Goal: Transaction & Acquisition: Purchase product/service

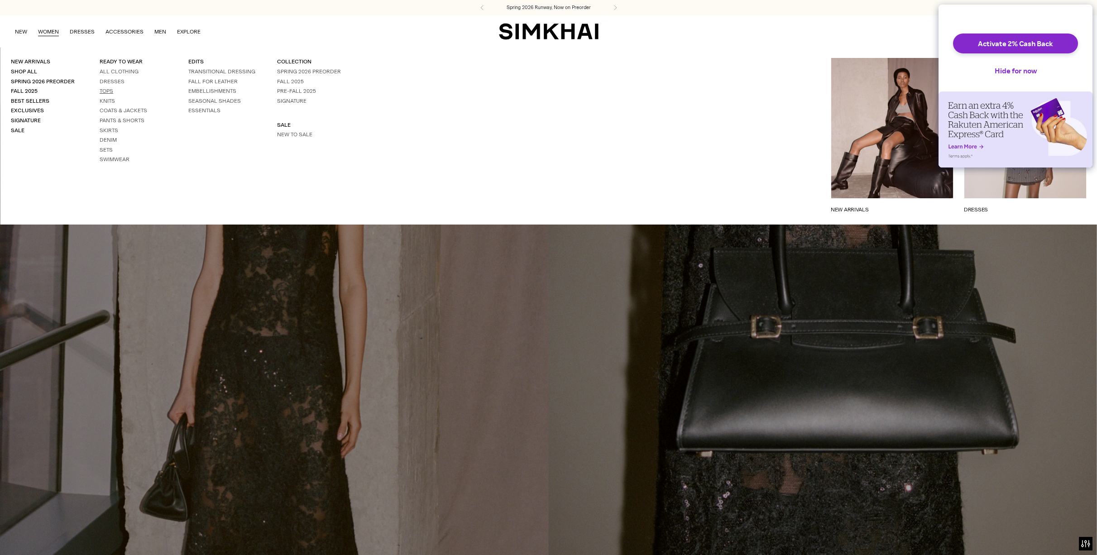
click at [106, 89] on link "Tops" at bounding box center [107, 91] width 14 height 6
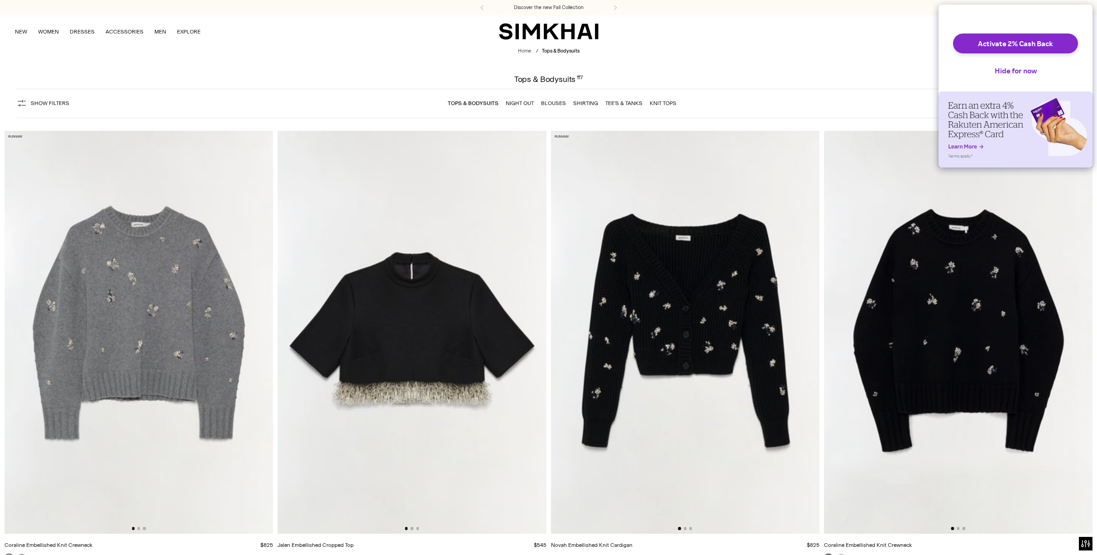
click at [57, 103] on span "Show Filters" at bounding box center [50, 103] width 38 height 6
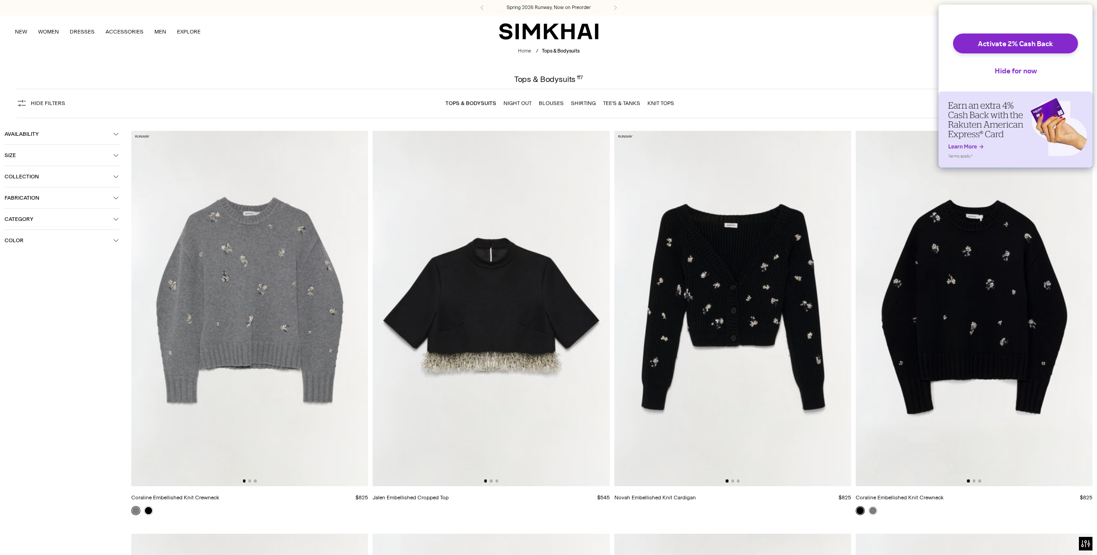
click at [17, 218] on span "Category" at bounding box center [59, 219] width 109 height 6
click at [8, 266] on div at bounding box center [8, 262] width 7 height 7
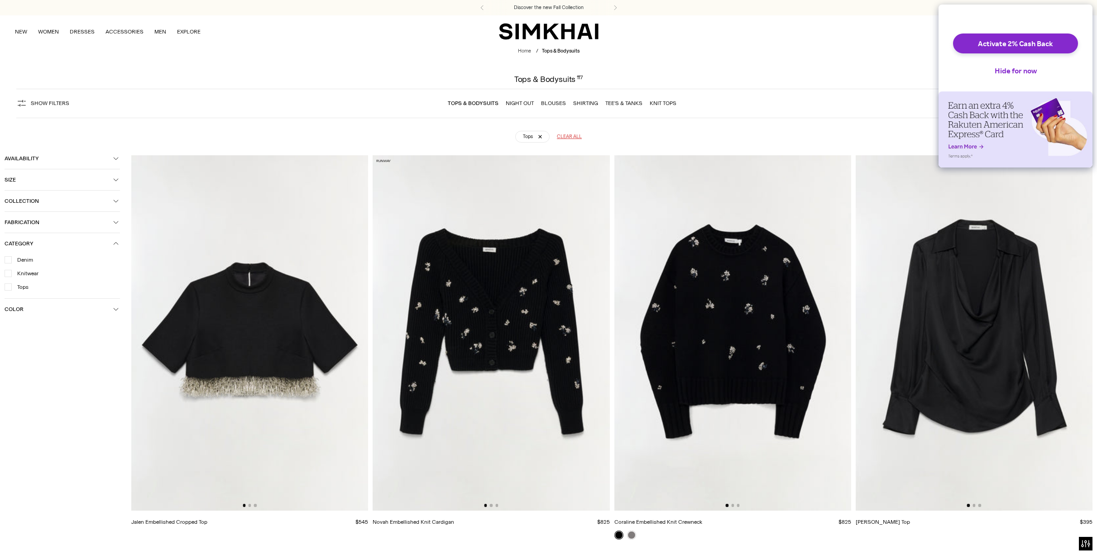
scroll to position [67, 0]
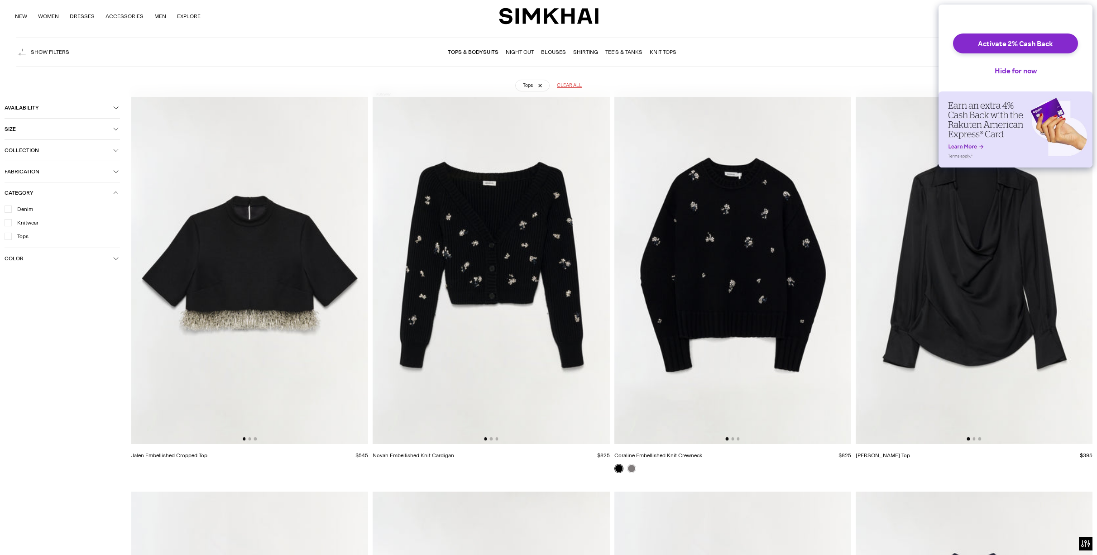
click at [556, 49] on link "Blouses" at bounding box center [553, 52] width 25 height 6
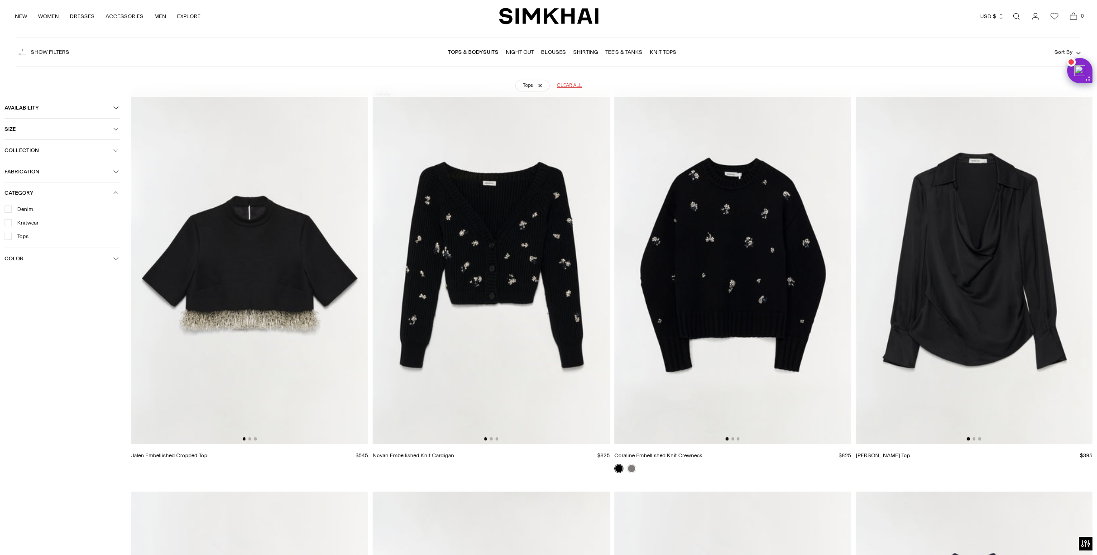
click at [588, 52] on link "Shirting" at bounding box center [585, 52] width 25 height 6
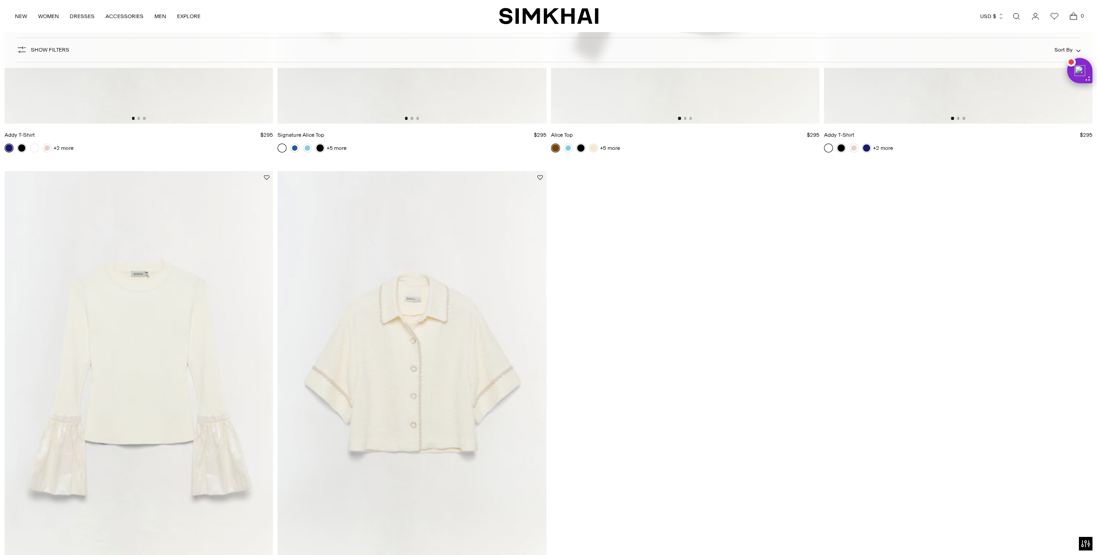
scroll to position [883, 0]
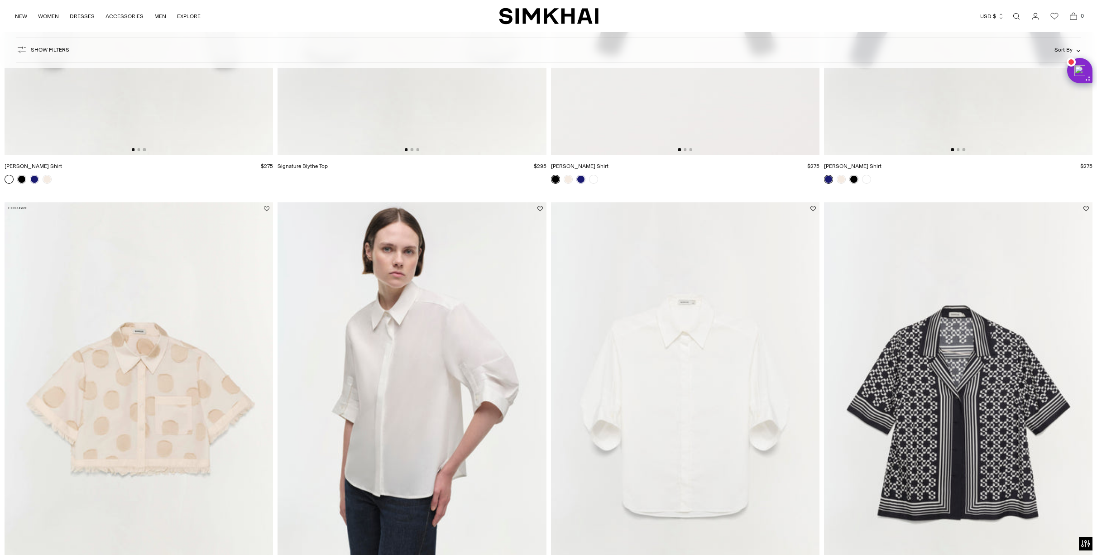
scroll to position [358, 0]
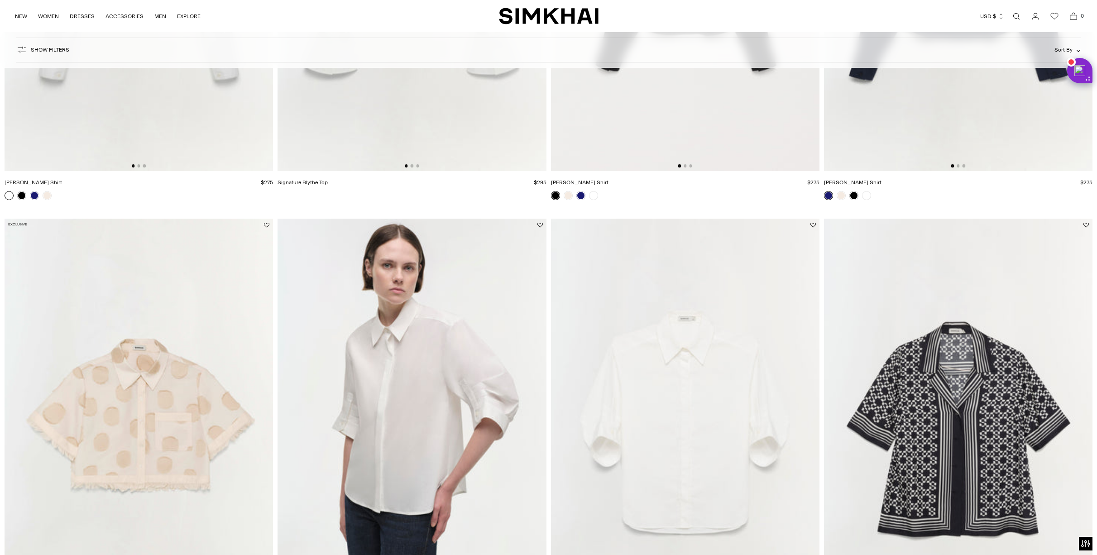
click at [427, 404] on img at bounding box center [412, 420] width 269 height 403
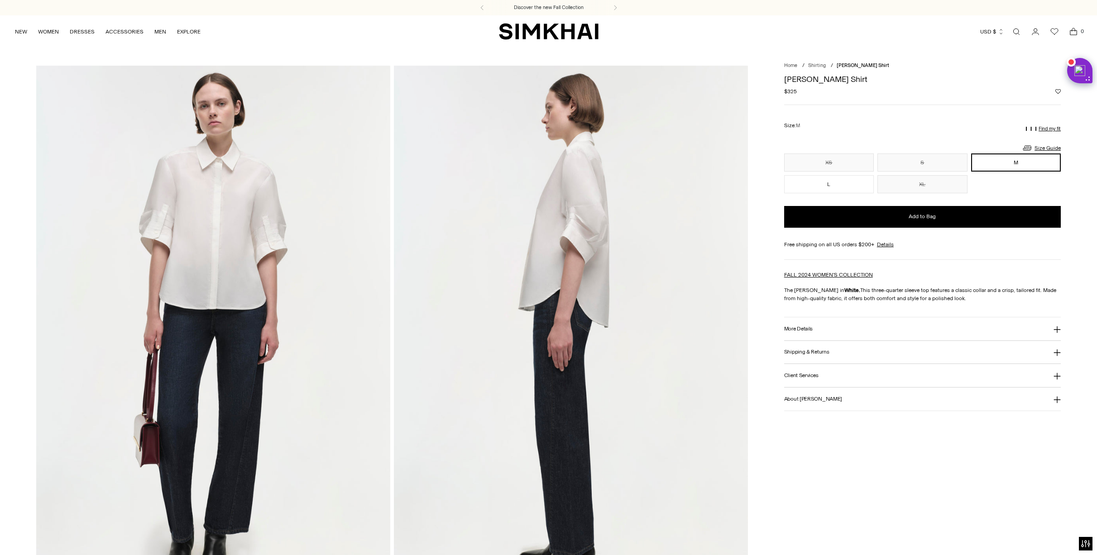
click at [1048, 128] on p "Find my fit" at bounding box center [1050, 128] width 22 height 5
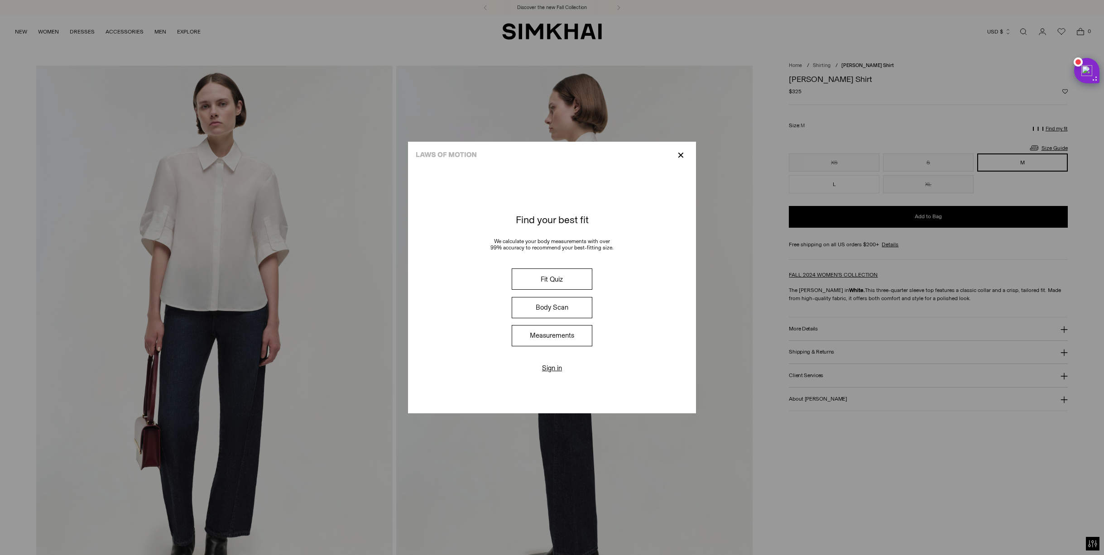
click at [575, 283] on button "Fit Quiz" at bounding box center [552, 279] width 81 height 21
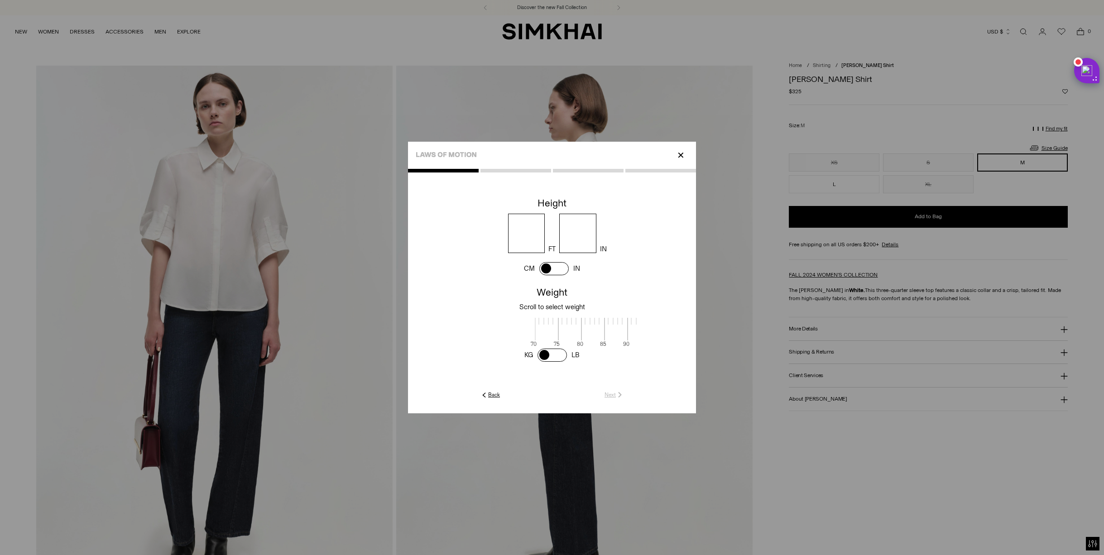
scroll to position [2, 294]
click at [533, 230] on input "number" at bounding box center [526, 233] width 37 height 39
type input "*"
click at [571, 231] on input "number" at bounding box center [577, 233] width 37 height 39
type input "*"
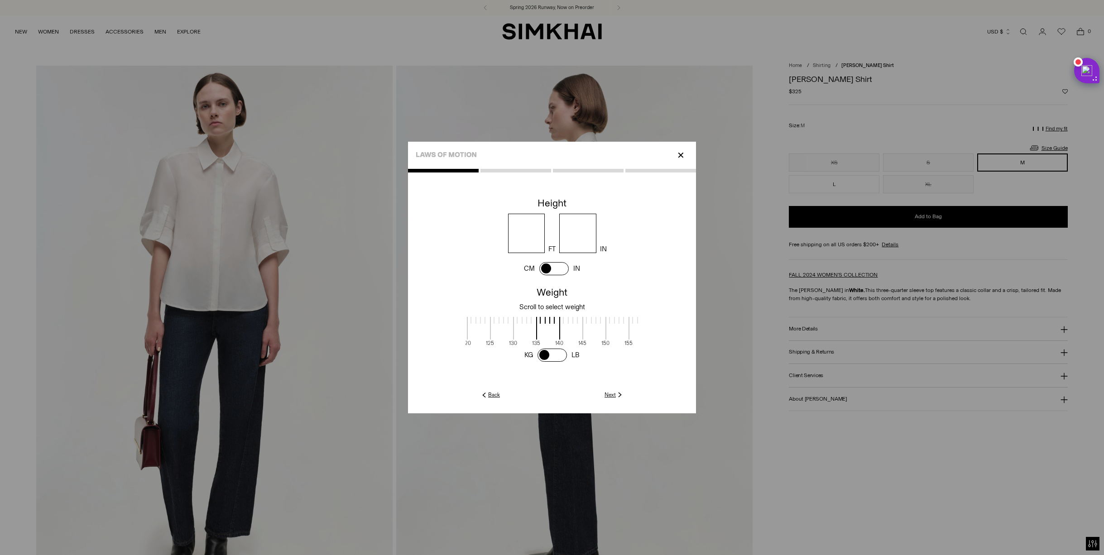
scroll to position [2, 295]
click at [563, 320] on span at bounding box center [552, 328] width 24 height 23
drag, startPoint x: 529, startPoint y: 323, endPoint x: 547, endPoint y: 324, distance: 18.6
click at [547, 324] on span at bounding box center [548, 328] width 24 height 23
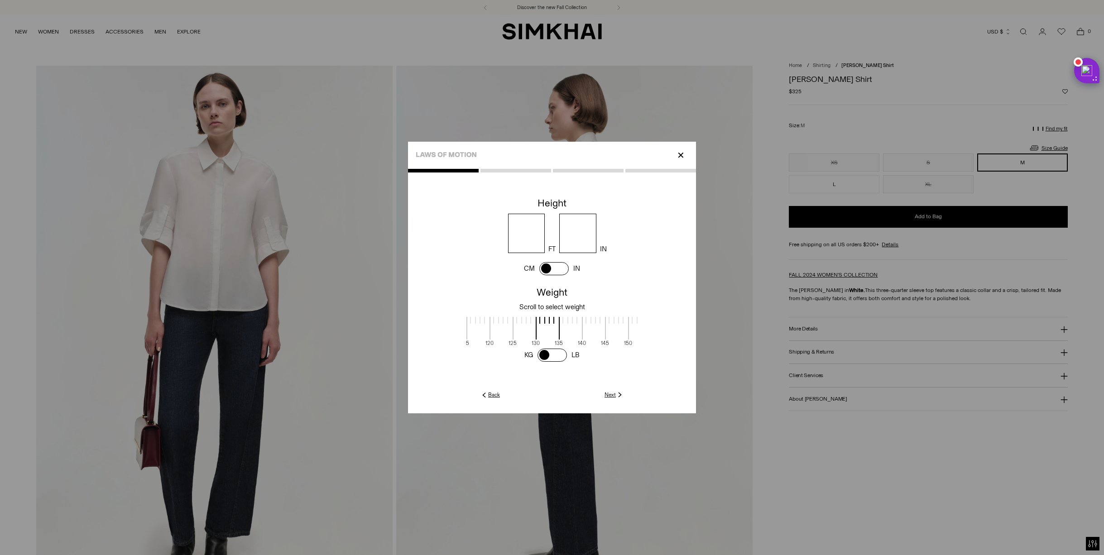
click at [548, 322] on span at bounding box center [548, 328] width 24 height 23
click at [613, 395] on link "Next" at bounding box center [614, 395] width 19 height 8
click at [554, 242] on input "number" at bounding box center [552, 248] width 86 height 39
type input "**"
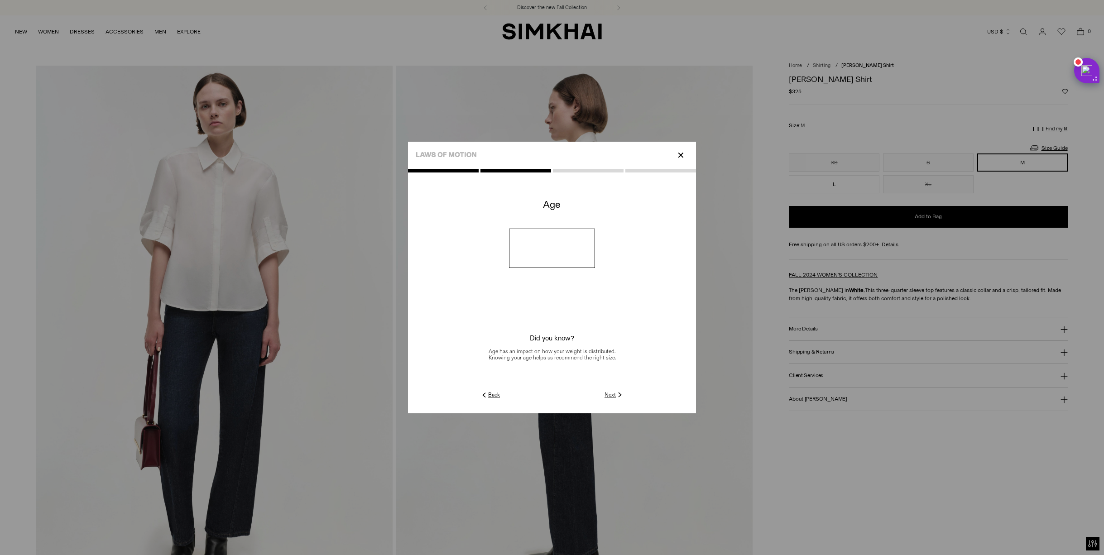
click at [613, 394] on link "Next" at bounding box center [614, 395] width 19 height 8
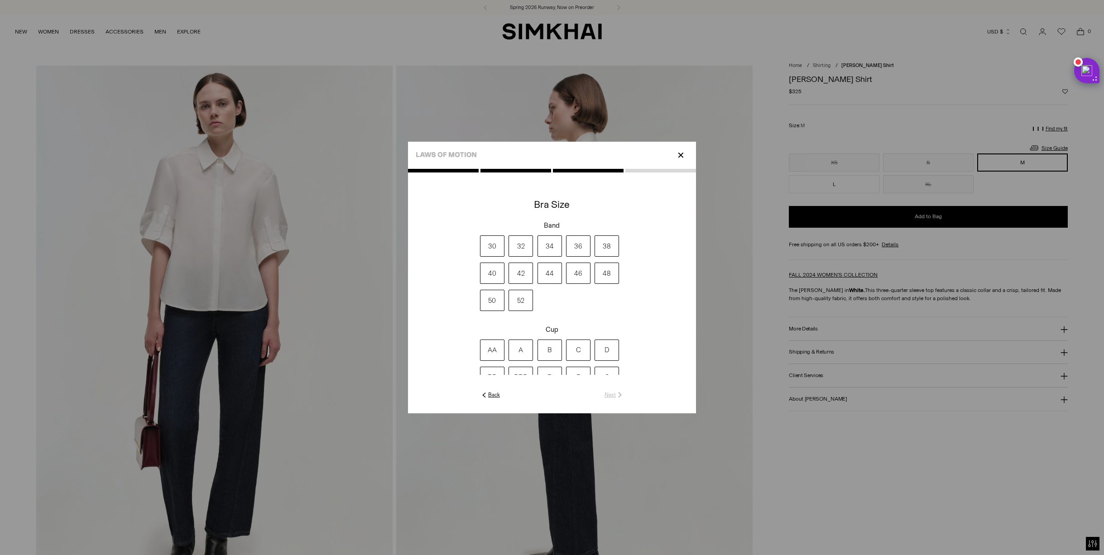
click at [519, 242] on label "32" at bounding box center [521, 245] width 24 height 21
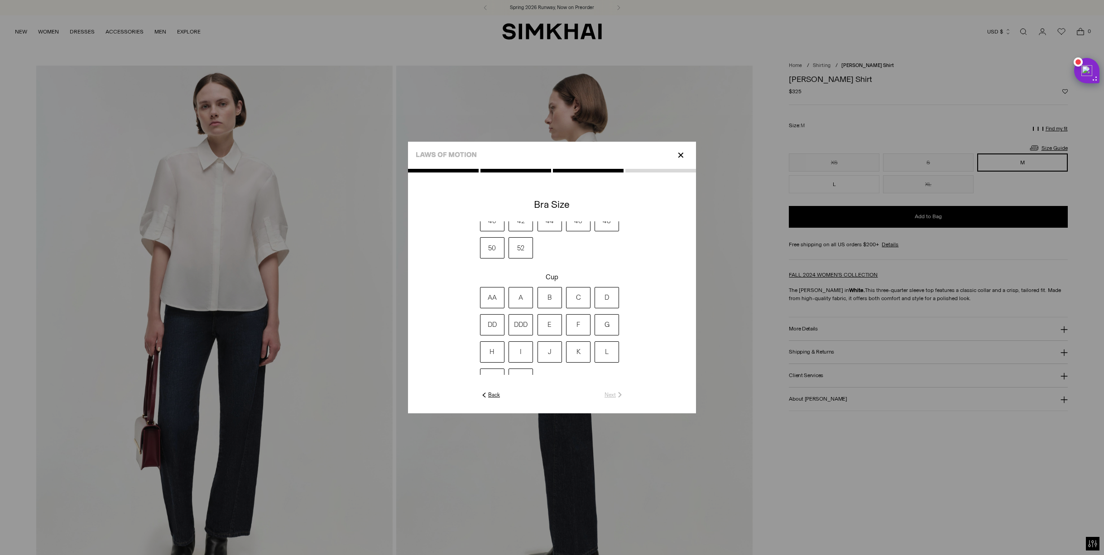
click at [524, 325] on label "DDD" at bounding box center [521, 324] width 24 height 21
click at [613, 394] on link "Next" at bounding box center [614, 395] width 19 height 8
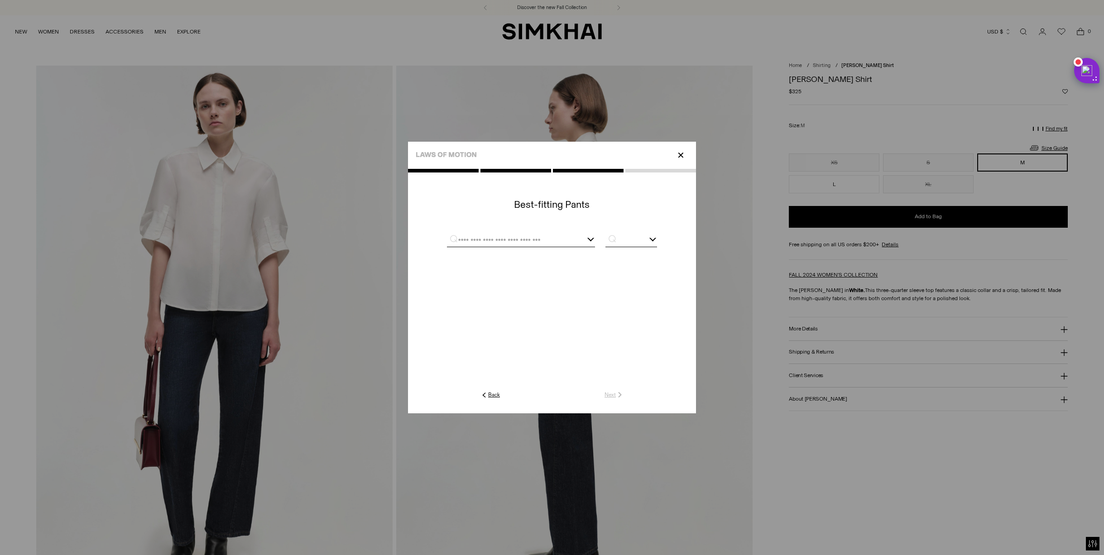
click at [501, 240] on input "text" at bounding box center [510, 240] width 126 height 11
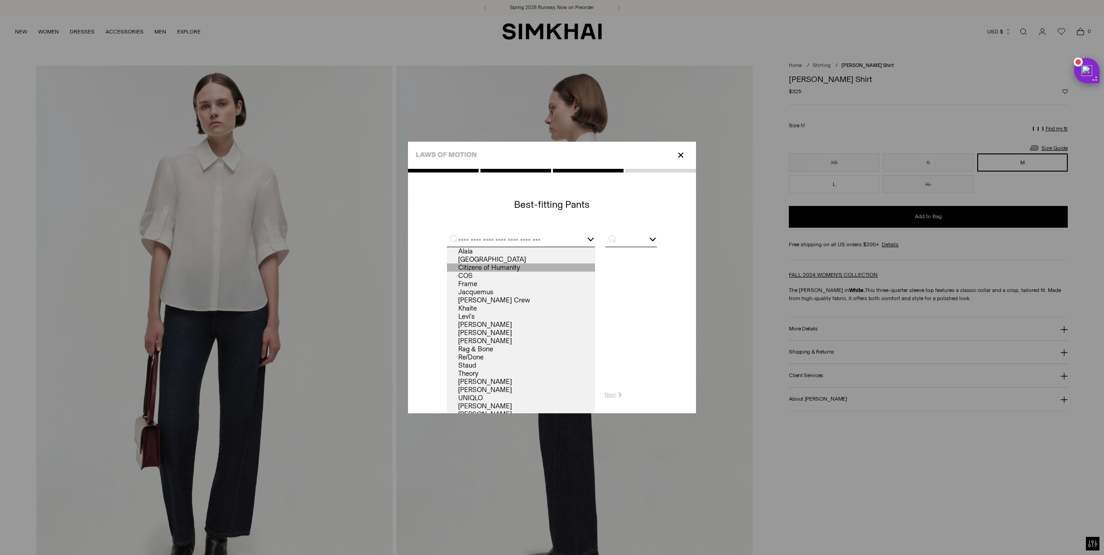
click at [473, 268] on link "Citizens of Humanity" at bounding box center [521, 268] width 148 height 8
type input "**********"
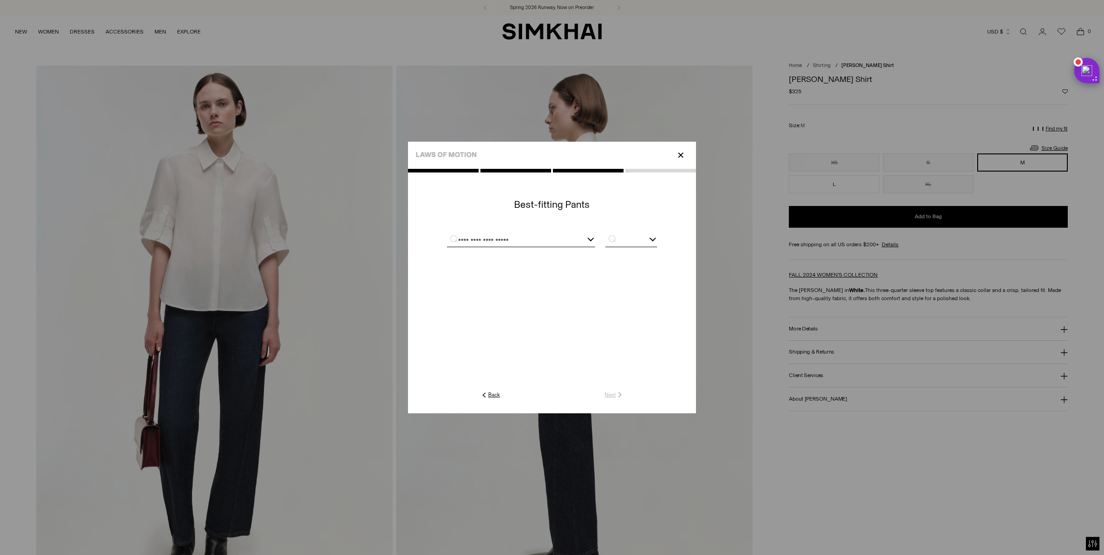
click at [616, 239] on p "⌕" at bounding box center [610, 238] width 18 height 9
click at [617, 307] on span "27" at bounding box center [631, 309] width 52 height 11
type input "**"
click at [611, 395] on link "Next" at bounding box center [614, 395] width 19 height 8
click at [605, 237] on div at bounding box center [605, 236] width 7 height 7
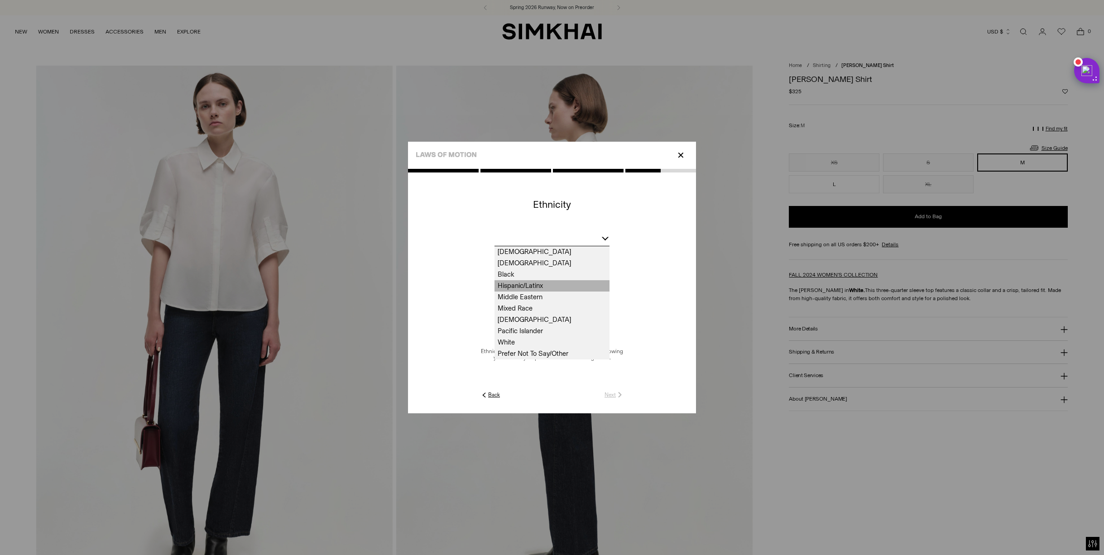
click at [507, 283] on span "Hispanic/Latinx" at bounding box center [552, 285] width 115 height 11
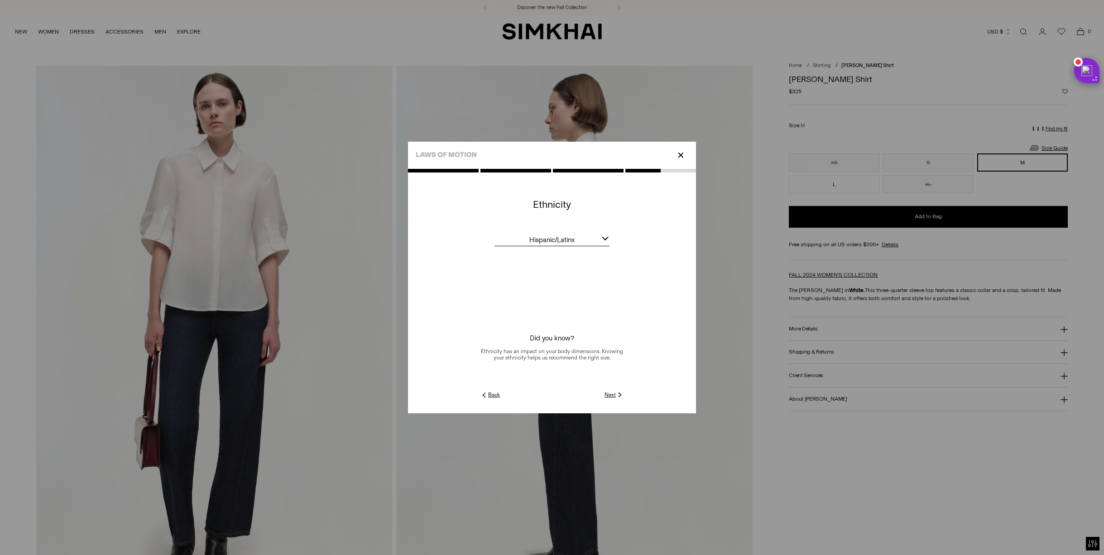
click at [611, 393] on link "Next" at bounding box center [614, 395] width 19 height 8
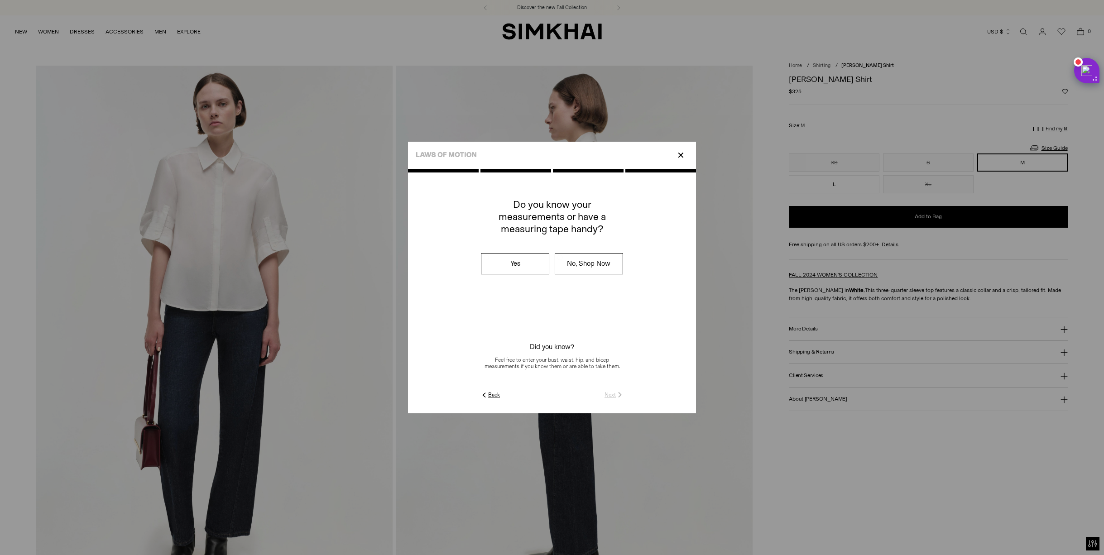
click at [598, 265] on label "No, Shop Now" at bounding box center [588, 264] width 67 height 20
click at [611, 394] on link "Submit" at bounding box center [611, 395] width 26 height 8
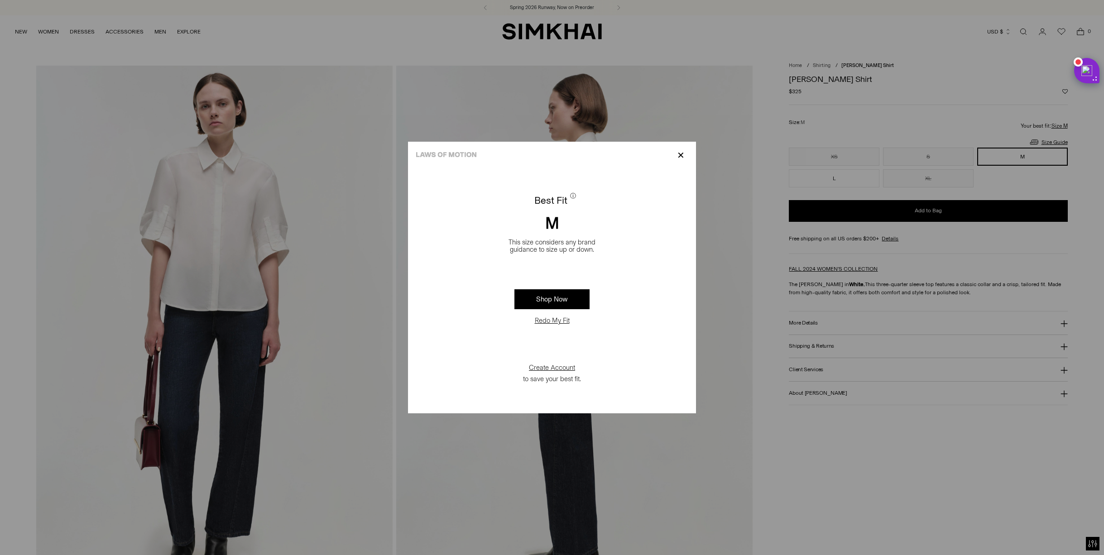
click at [548, 321] on button "Redo My Fit" at bounding box center [552, 320] width 40 height 9
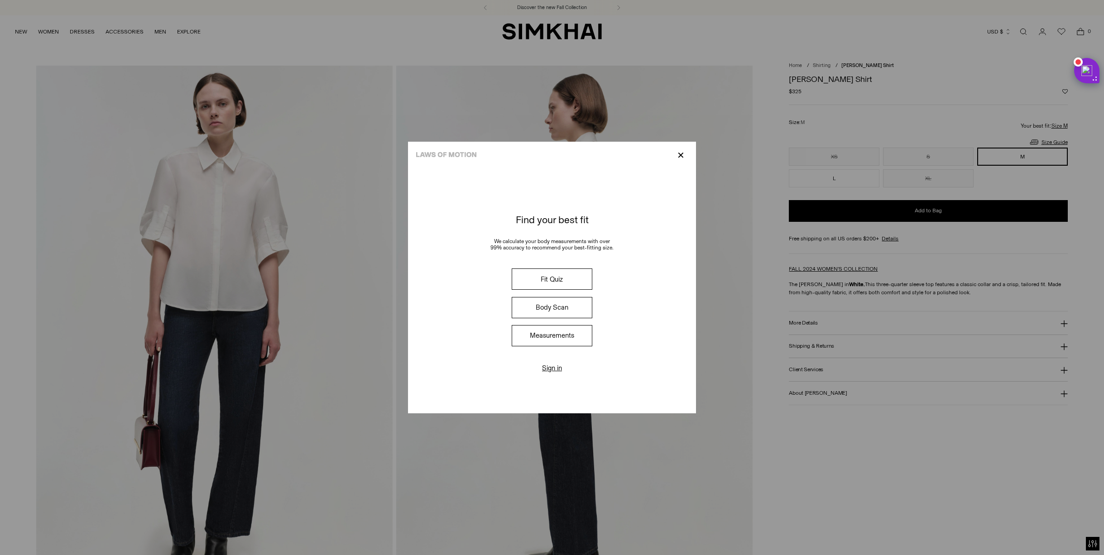
click at [546, 307] on button "Body Scan" at bounding box center [552, 307] width 81 height 21
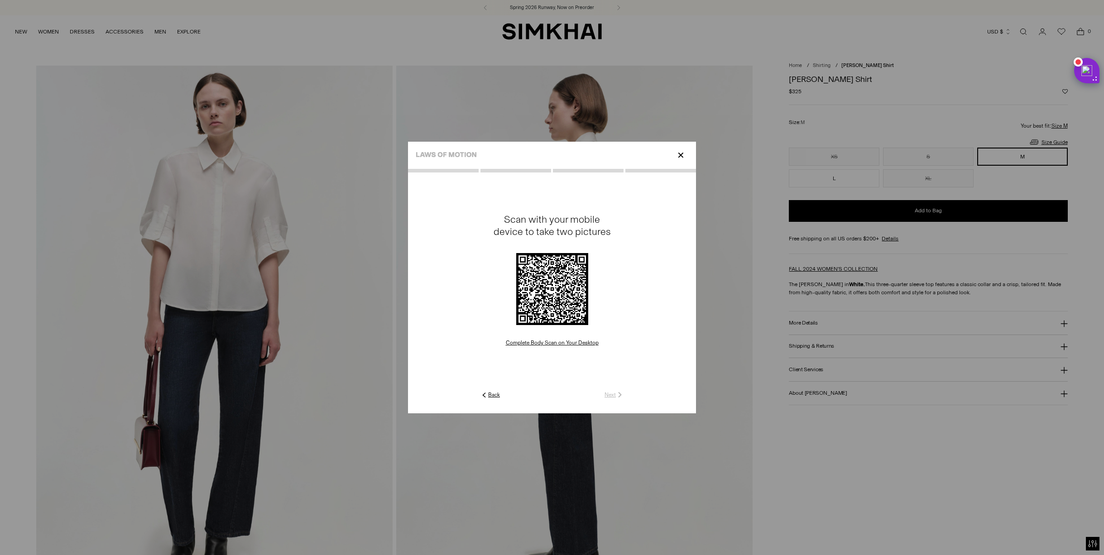
click at [490, 393] on link "Back" at bounding box center [490, 395] width 20 height 8
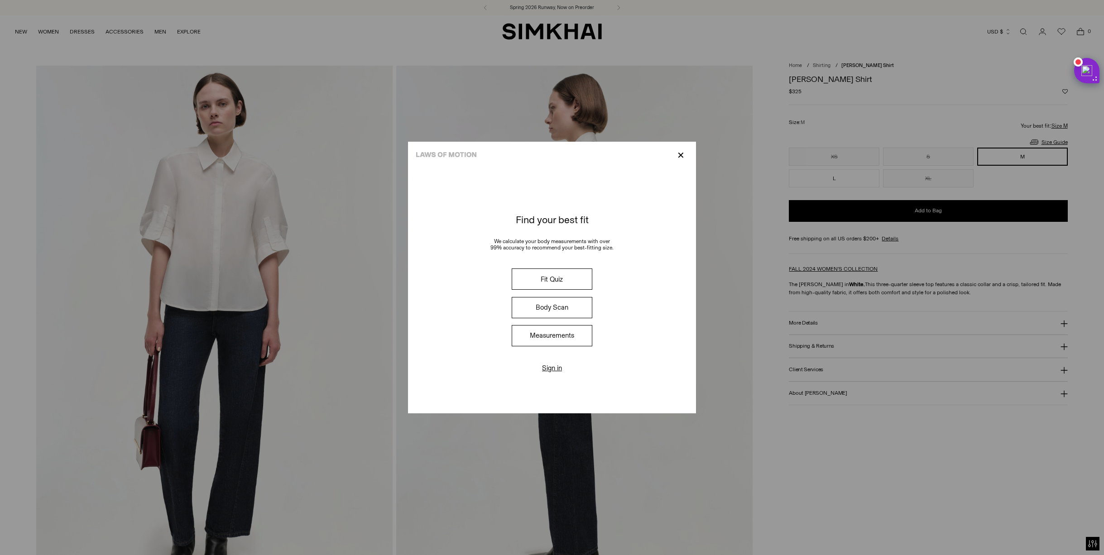
click at [547, 335] on button "Measurements" at bounding box center [552, 335] width 81 height 21
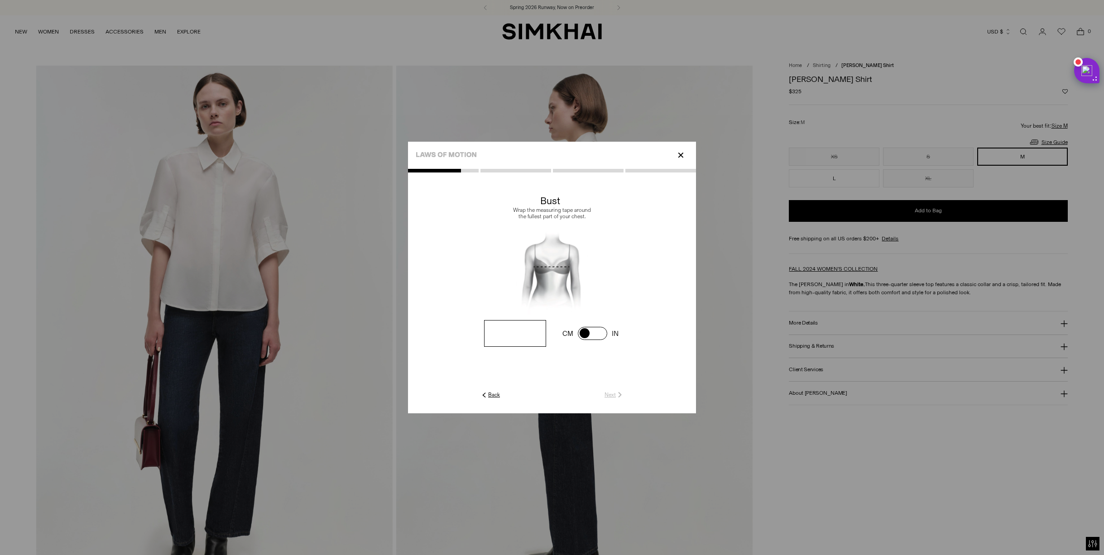
click at [543, 337] on input "number" at bounding box center [515, 333] width 62 height 27
type input "****"
click at [610, 395] on link "Next" at bounding box center [614, 395] width 19 height 8
click at [521, 329] on input "number" at bounding box center [515, 333] width 62 height 27
type input "**"
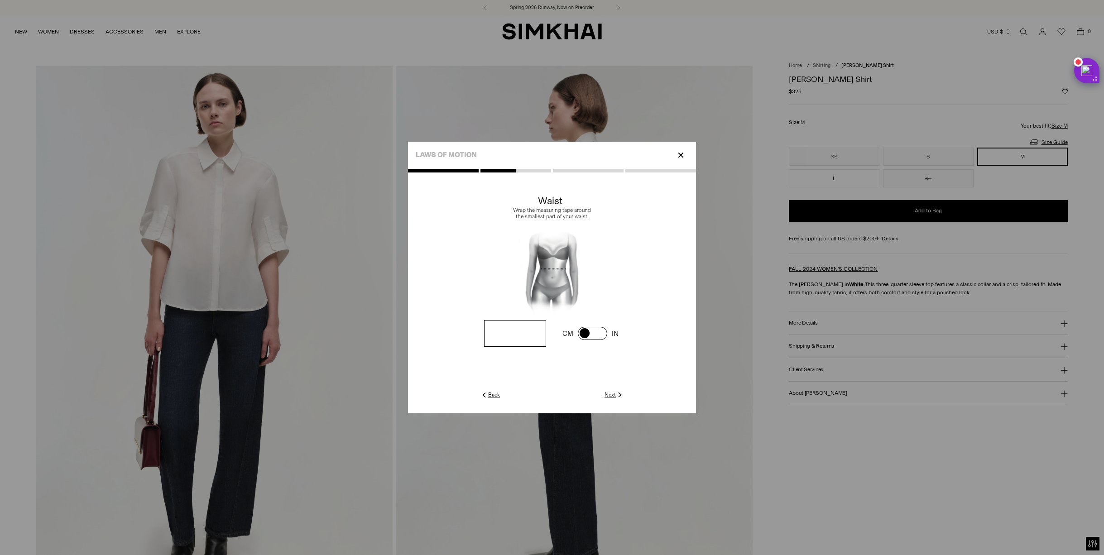
click at [614, 396] on link "Next" at bounding box center [614, 395] width 19 height 8
click at [528, 343] on input "number" at bounding box center [515, 333] width 62 height 27
type input "**"
click at [615, 394] on link "Next" at bounding box center [614, 395] width 19 height 8
click at [543, 331] on input "number" at bounding box center [515, 333] width 62 height 27
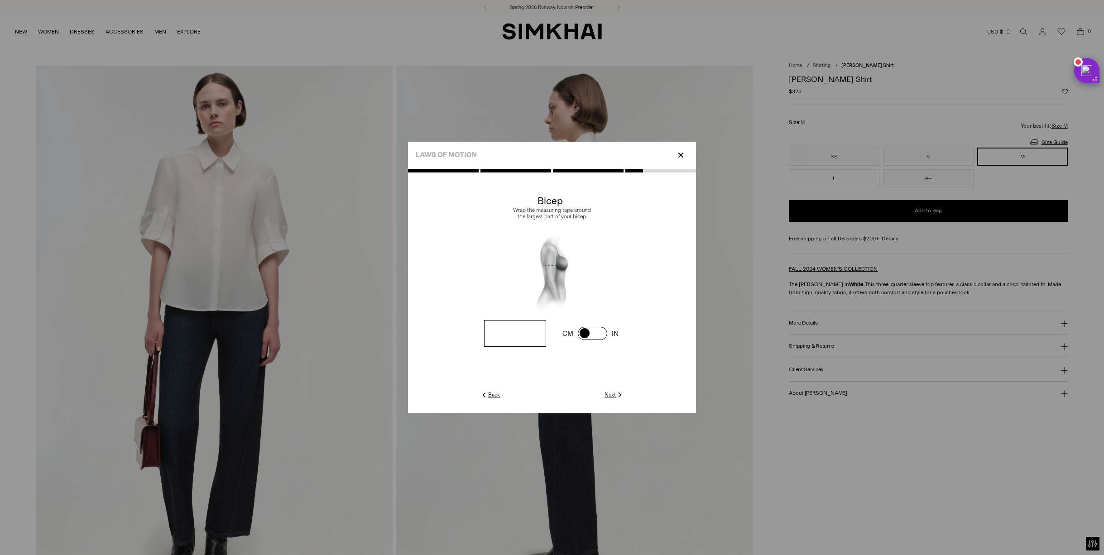
type input "**"
click at [609, 391] on link "Next" at bounding box center [614, 395] width 19 height 8
click at [510, 223] on input "number" at bounding box center [526, 233] width 37 height 39
type input "*"
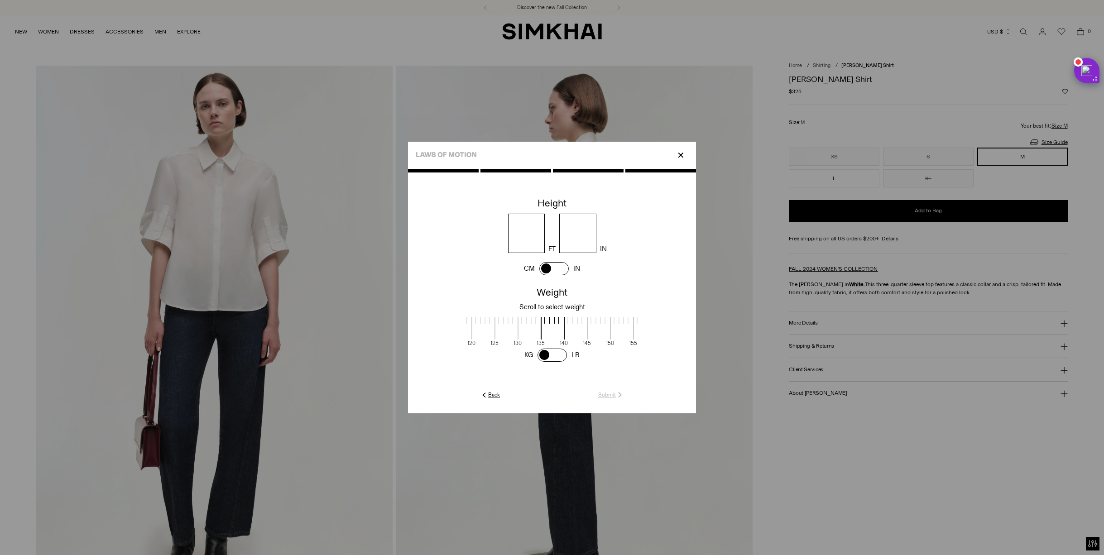
click at [579, 235] on input "number" at bounding box center [577, 233] width 37 height 39
type input "*"
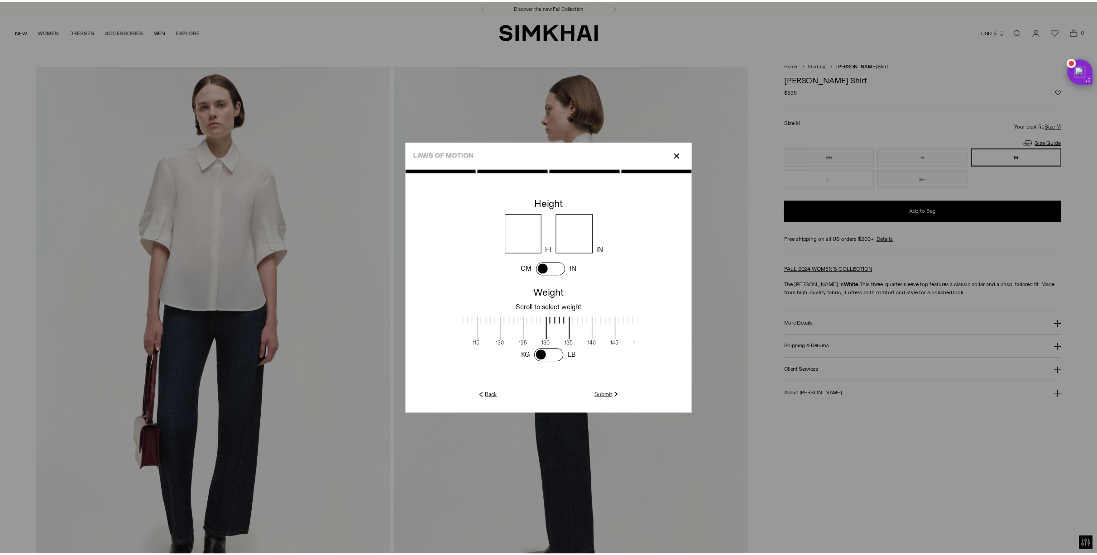
scroll to position [2, 264]
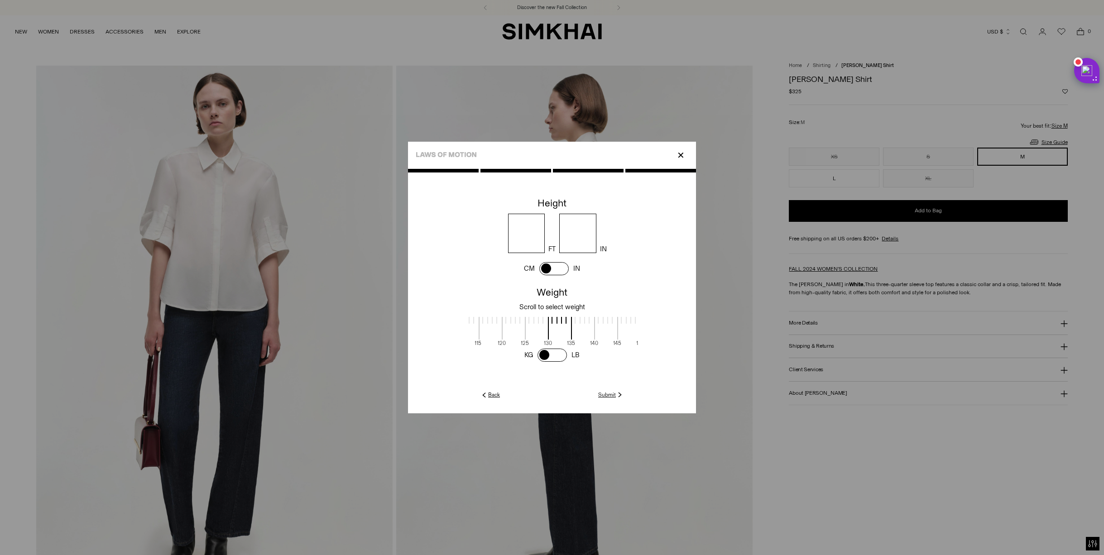
drag, startPoint x: 565, startPoint y: 336, endPoint x: 595, endPoint y: 335, distance: 30.4
click at [595, 335] on span at bounding box center [606, 328] width 24 height 23
click at [600, 394] on link "Submit" at bounding box center [611, 395] width 26 height 8
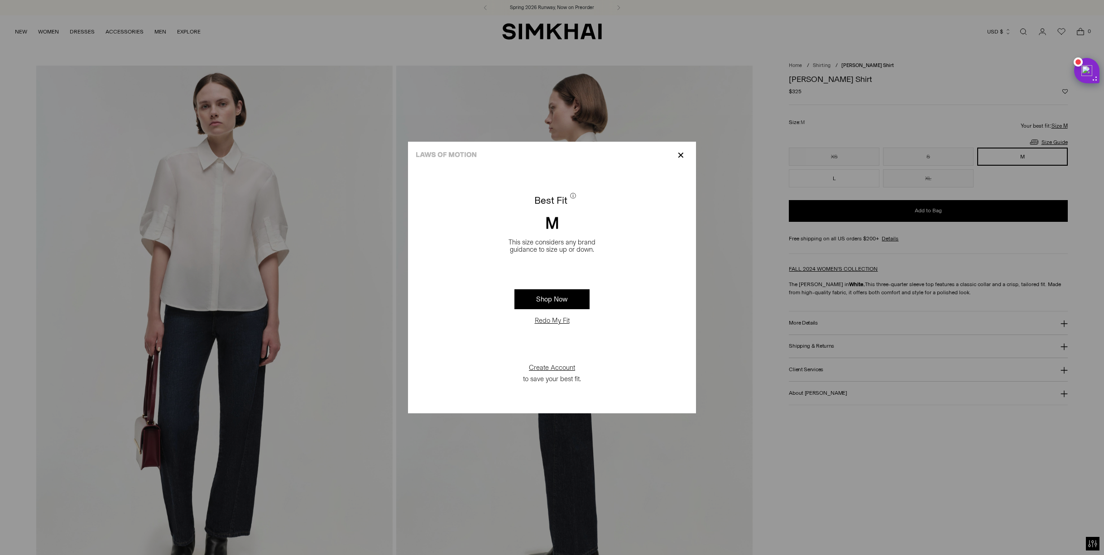
click at [681, 154] on p "✕" at bounding box center [681, 155] width 12 height 15
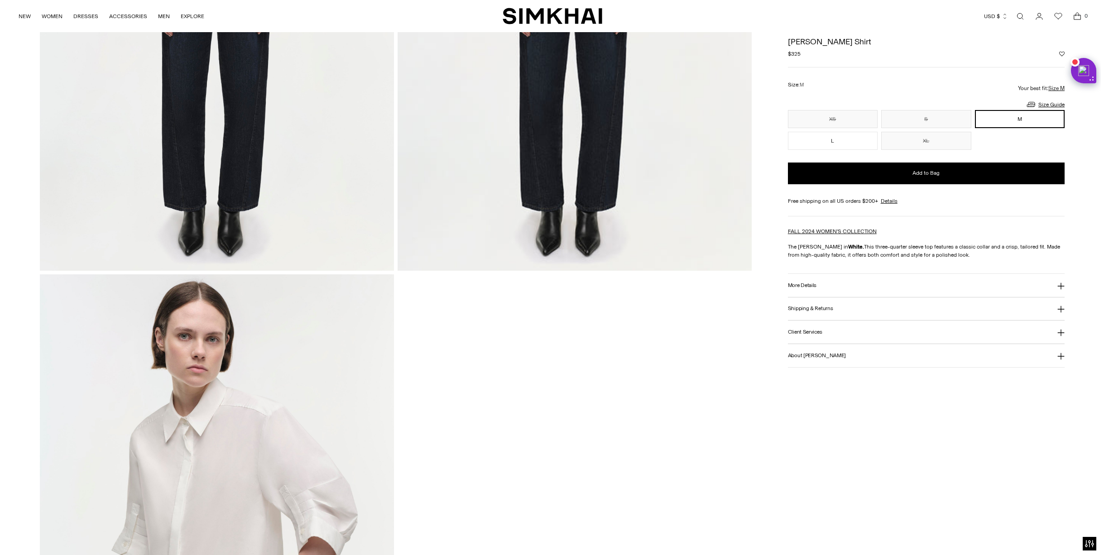
scroll to position [1398, 0]
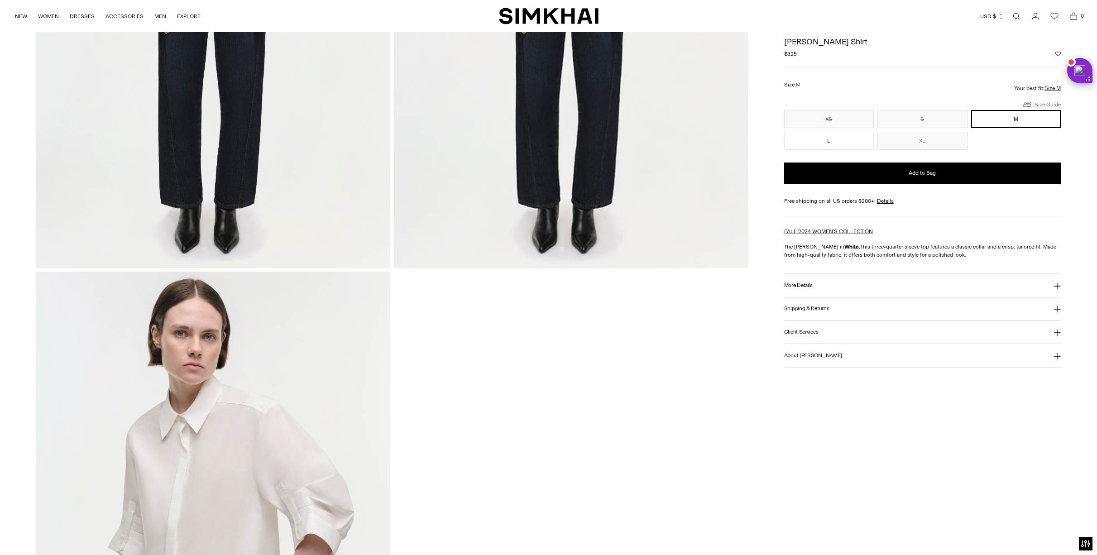
click at [1035, 105] on link "Size Guide" at bounding box center [1041, 104] width 39 height 11
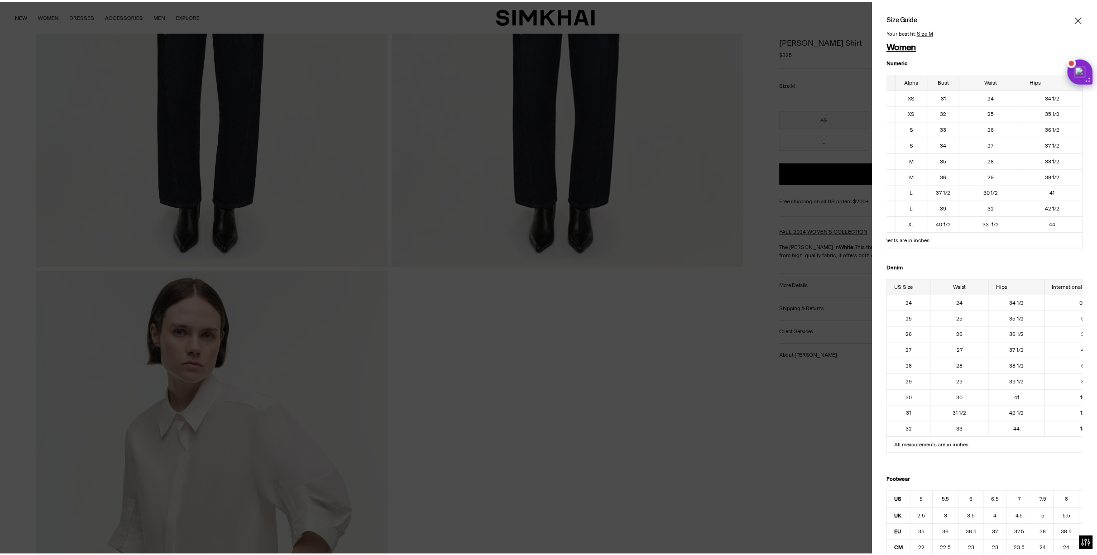
scroll to position [0, 46]
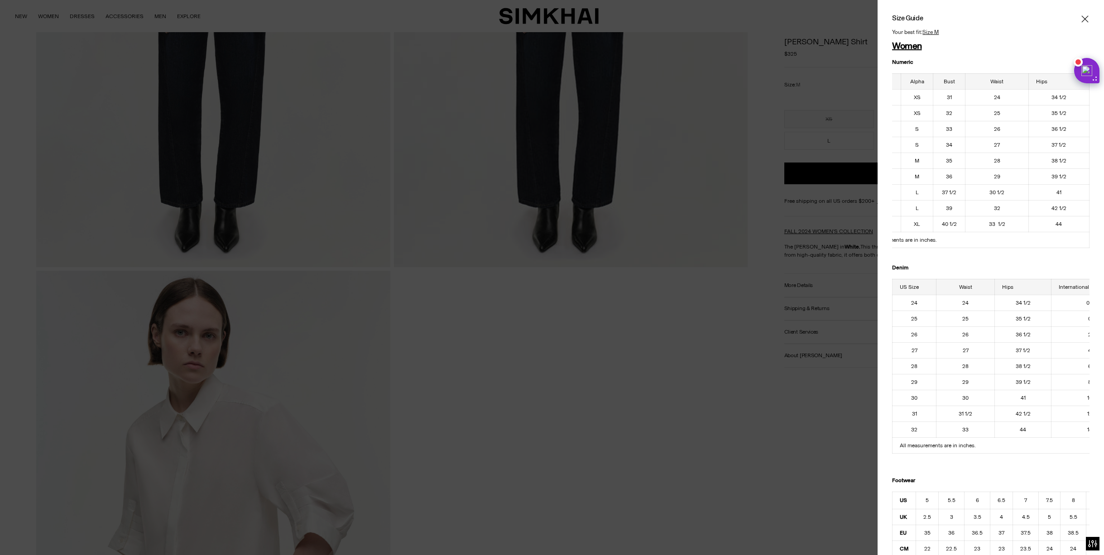
click at [1081, 19] on icon "Close" at bounding box center [1084, 18] width 7 height 9
